Goal: Navigation & Orientation: Find specific page/section

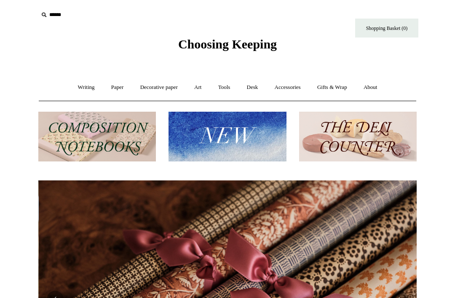
scroll to position [0, 757]
click at [256, 89] on link "Desk +" at bounding box center [252, 87] width 27 height 22
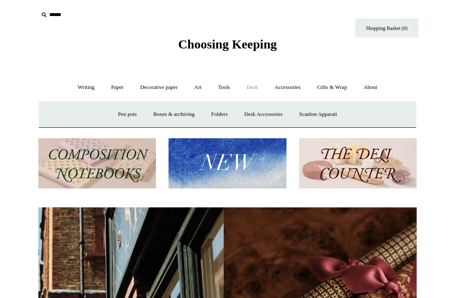
scroll to position [0, 75]
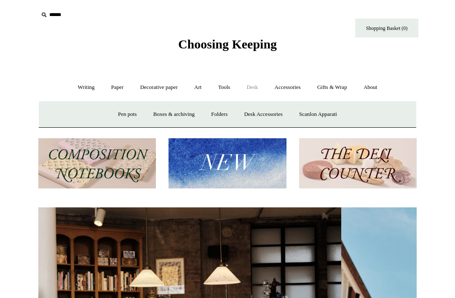
click at [274, 118] on link "Desk Accessories" at bounding box center [263, 114] width 54 height 22
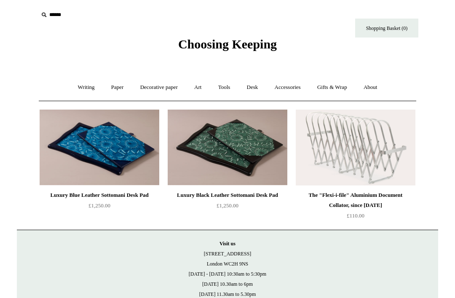
click at [257, 89] on link "Desk +" at bounding box center [252, 87] width 27 height 22
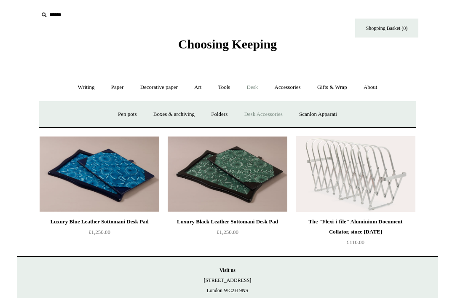
click at [293, 88] on link "Accessories +" at bounding box center [287, 87] width 41 height 22
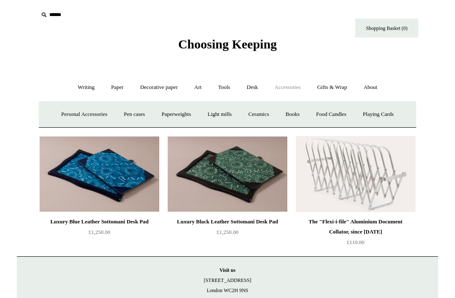
click at [296, 86] on link "Accessories -" at bounding box center [287, 87] width 41 height 22
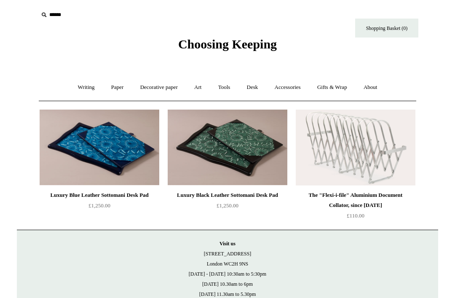
click at [294, 89] on link "Accessories +" at bounding box center [287, 87] width 41 height 22
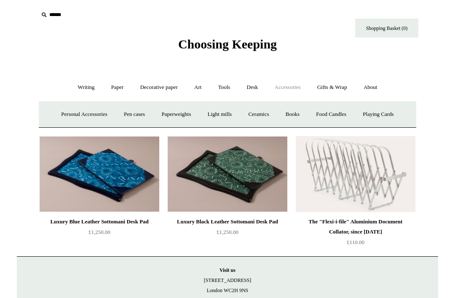
click at [133, 111] on link "Pen cases" at bounding box center [134, 114] width 36 height 22
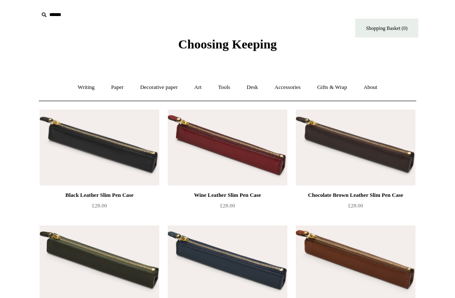
click at [83, 89] on link "Writing +" at bounding box center [86, 87] width 32 height 22
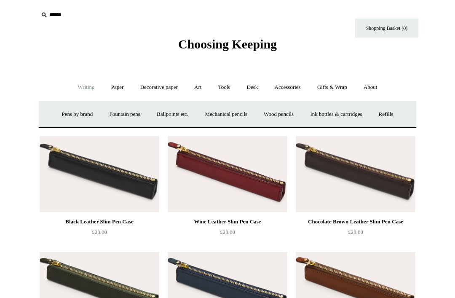
click at [167, 115] on link "Ballpoints etc. +" at bounding box center [172, 114] width 47 height 22
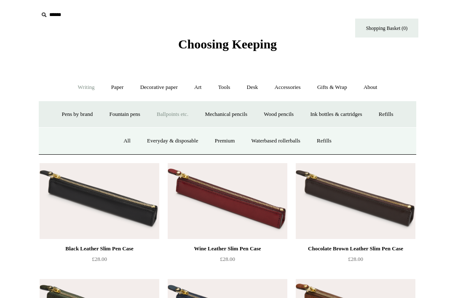
click at [148, 138] on link "Everyday & disposable" at bounding box center [172, 141] width 66 height 22
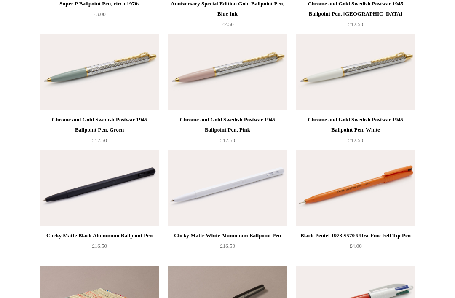
scroll to position [307, 0]
click at [268, 81] on img at bounding box center [228, 72] width 120 height 76
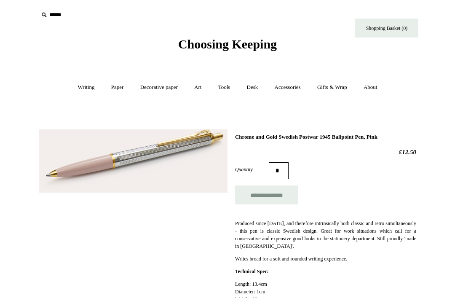
click at [81, 86] on link "Writing +" at bounding box center [86, 87] width 32 height 22
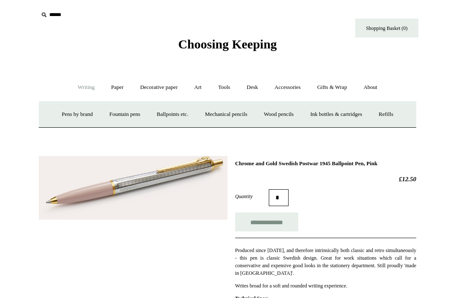
click at [401, 115] on link "Refills +" at bounding box center [386, 114] width 30 height 22
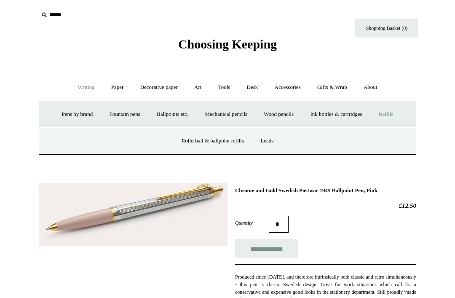
click at [246, 141] on link "Rollerball & ballpoint refills" at bounding box center [213, 141] width 78 height 22
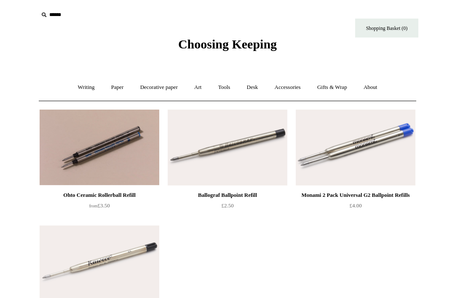
click at [85, 86] on link "Writing +" at bounding box center [86, 87] width 32 height 22
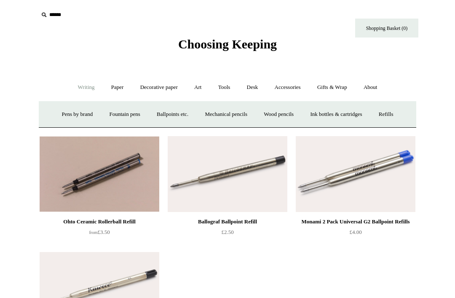
click at [154, 120] on link "Ballpoints etc. +" at bounding box center [172, 114] width 47 height 22
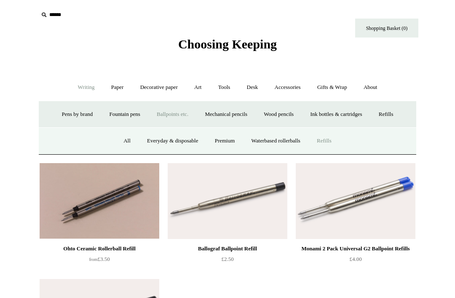
click at [230, 141] on link "Premium" at bounding box center [224, 141] width 35 height 22
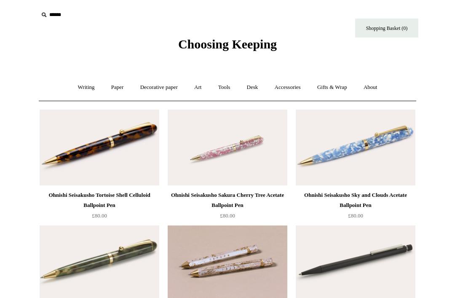
click at [80, 81] on link "Writing +" at bounding box center [86, 87] width 32 height 22
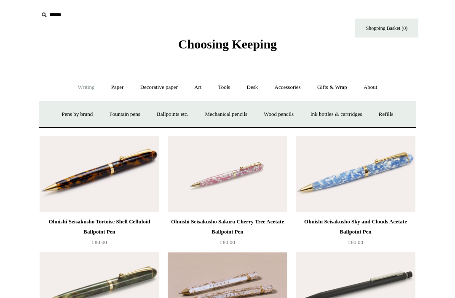
click at [168, 115] on link "Ballpoints etc. +" at bounding box center [172, 114] width 47 height 22
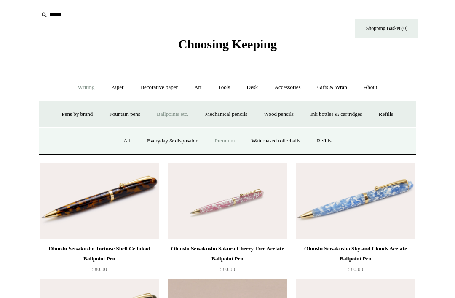
click at [159, 137] on link "Everyday & disposable" at bounding box center [172, 141] width 66 height 22
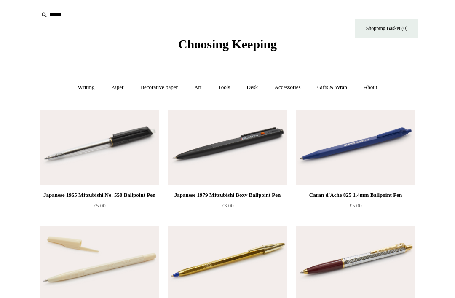
click at [116, 89] on link "Paper +" at bounding box center [118, 87] width 28 height 22
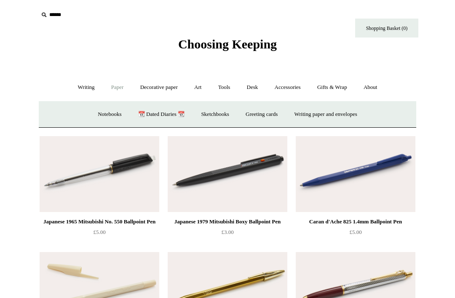
click at [98, 113] on link "Notebooks +" at bounding box center [109, 114] width 39 height 22
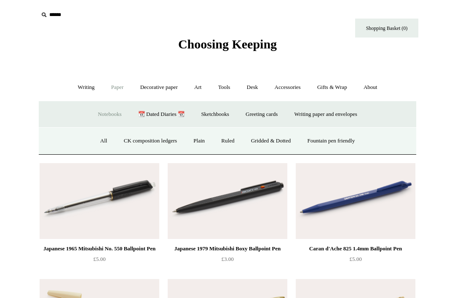
click at [232, 140] on link "Ruled" at bounding box center [228, 141] width 28 height 22
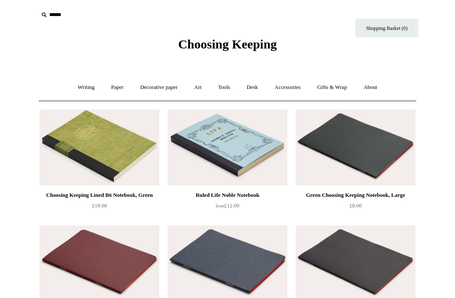
click at [112, 89] on link "Paper +" at bounding box center [118, 87] width 28 height 22
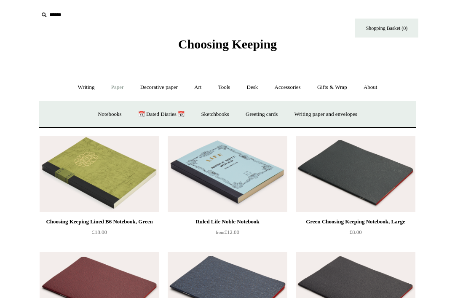
click at [105, 115] on link "Notebooks +" at bounding box center [109, 114] width 39 height 22
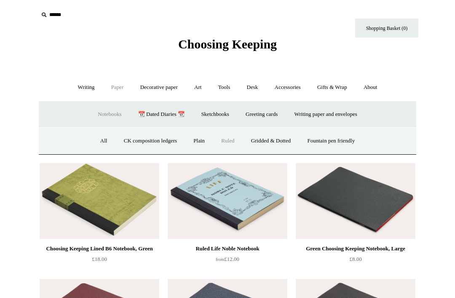
click at [337, 85] on link "Gifts & Wrap +" at bounding box center [332, 87] width 45 height 22
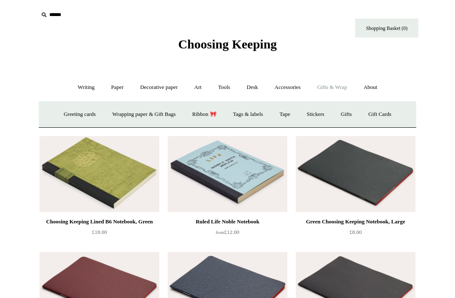
click at [71, 110] on link "Greeting cards +" at bounding box center [79, 114] width 47 height 22
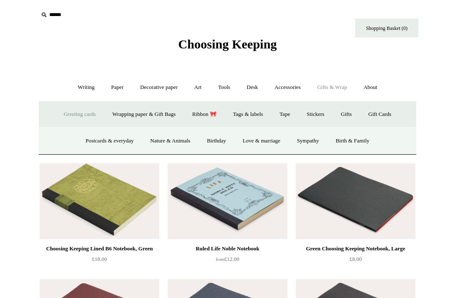
click at [314, 140] on link "Sympathy" at bounding box center [307, 141] width 37 height 22
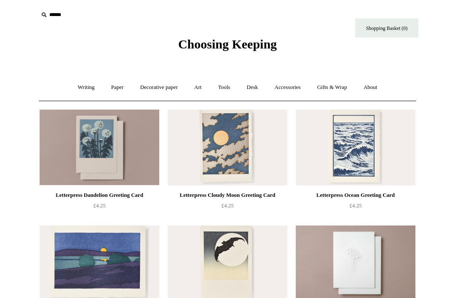
click at [277, 46] on span "Choosing Keeping" at bounding box center [227, 44] width 99 height 14
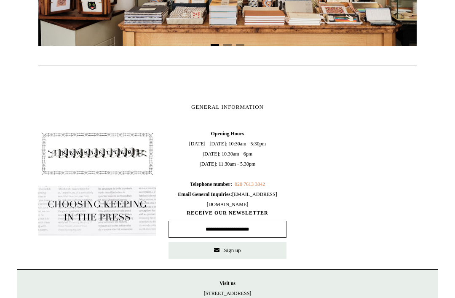
scroll to position [385, 0]
